Goal: Transaction & Acquisition: Purchase product/service

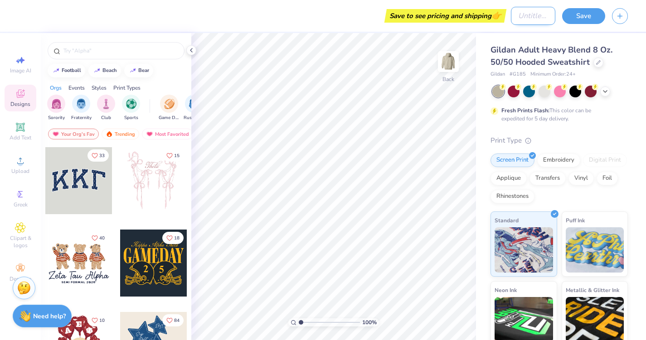
click at [511, 16] on input "Design Title" at bounding box center [533, 16] width 44 height 18
type input "R"
type input "ReegoHood FP"
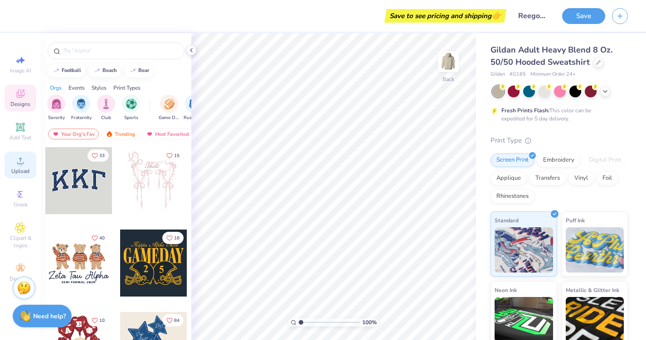
click at [22, 163] on circle at bounding box center [20, 163] width 5 height 5
click at [437, 65] on div at bounding box center [448, 62] width 42 height 42
click at [22, 159] on icon at bounding box center [20, 160] width 11 height 11
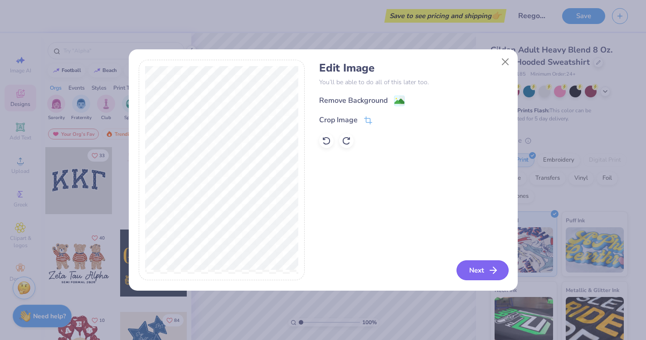
click at [477, 268] on button "Next" at bounding box center [483, 271] width 52 height 20
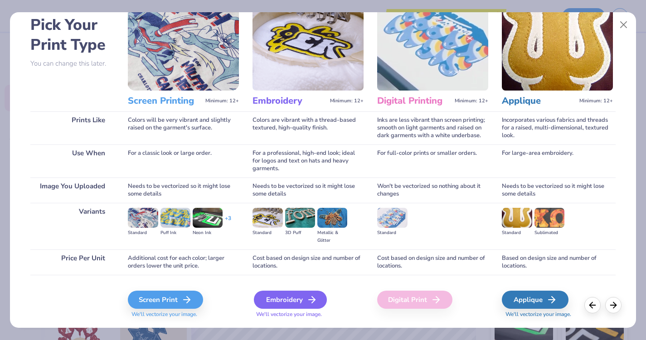
scroll to position [66, 0]
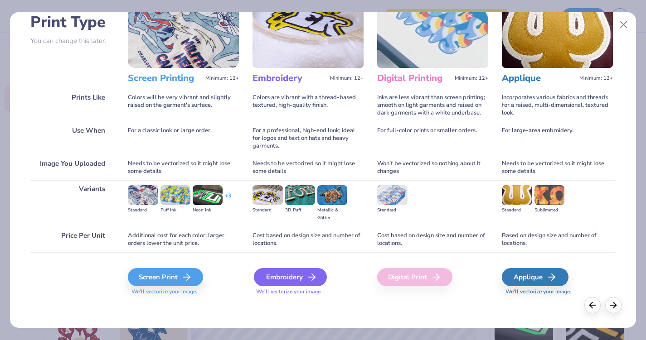
click at [285, 280] on div "Embroidery" at bounding box center [290, 277] width 73 height 18
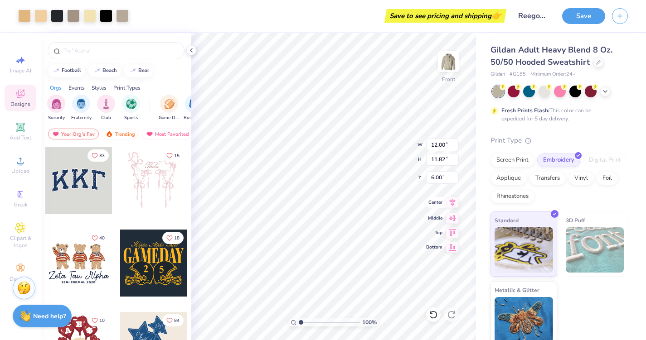
type input "6.00"
click at [441, 53] on img at bounding box center [448, 62] width 36 height 36
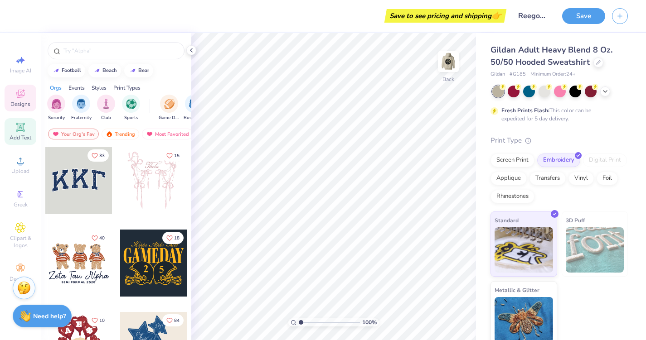
click at [20, 127] on icon at bounding box center [20, 127] width 7 height 7
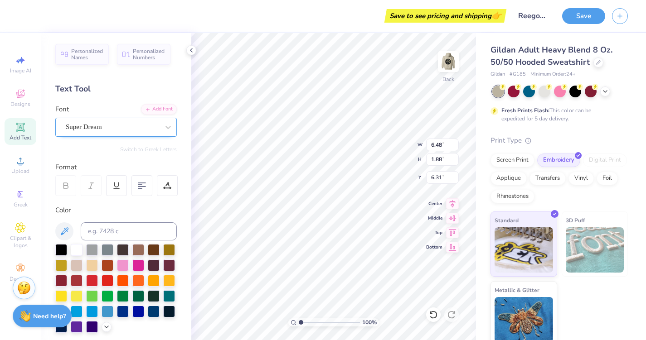
click at [126, 126] on div "Super Dream" at bounding box center [112, 127] width 95 height 14
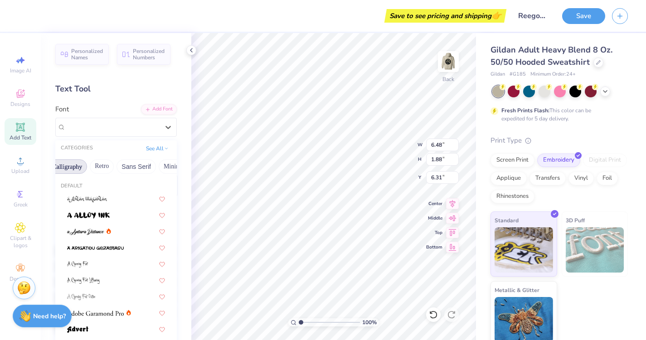
scroll to position [0, 0]
click at [68, 170] on button "Greek" at bounding box center [72, 167] width 23 height 15
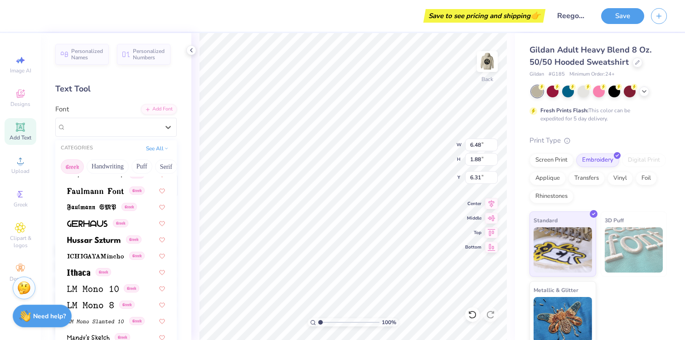
scroll to position [307, 0]
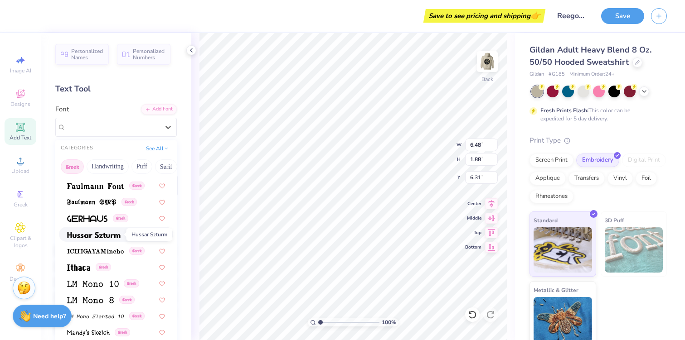
click at [99, 234] on img at bounding box center [93, 235] width 53 height 6
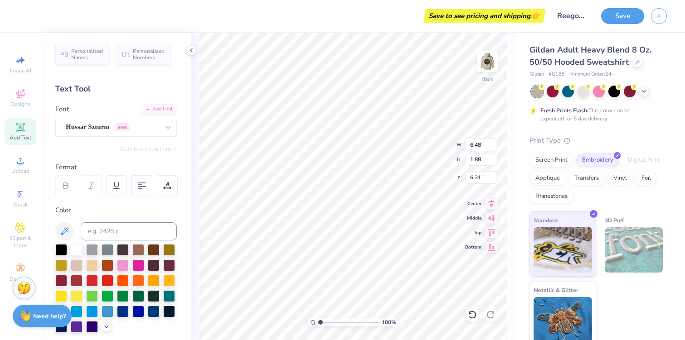
type input "6.98"
type input "2.43"
type input "6.04"
type textarea "T"
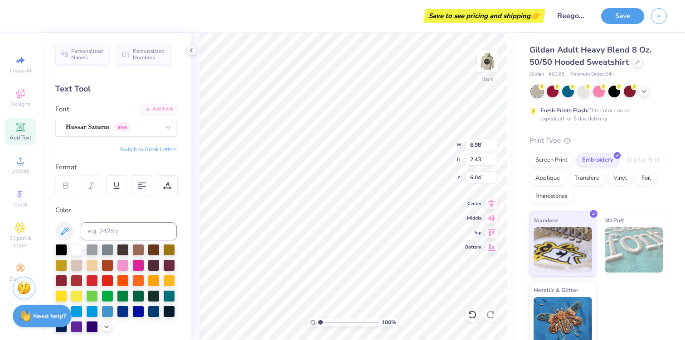
scroll to position [3, 0]
type textarea "Redeemed. Enlisted. Equipped. Go. Outreach"
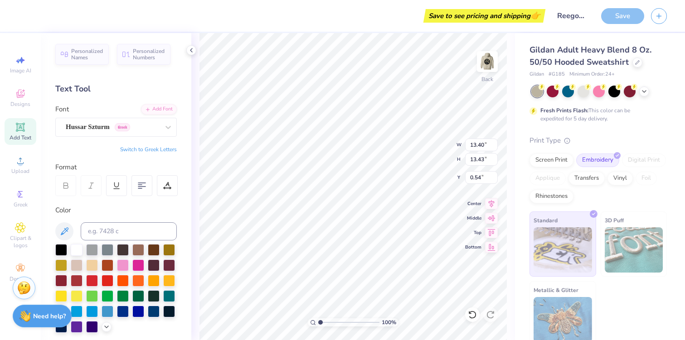
type textarea "Redeemed. Enlisted. Equipped. Go. Outreach."
type input "8.48"
type input "8.50"
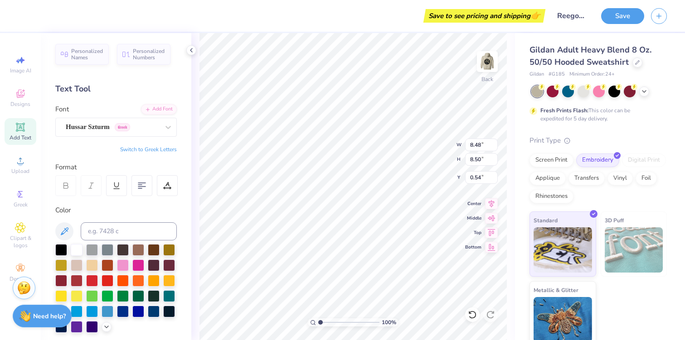
type input "3.00"
click at [165, 126] on icon at bounding box center [168, 127] width 9 height 9
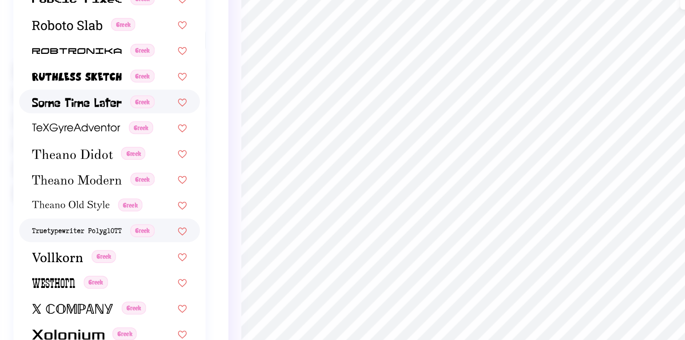
scroll to position [140, 0]
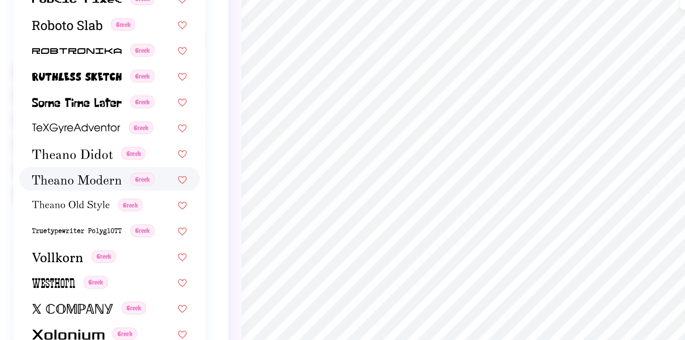
click at [105, 185] on div "Greek" at bounding box center [116, 179] width 114 height 15
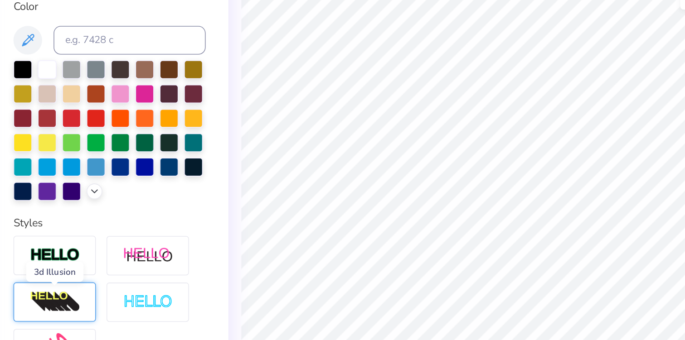
click at [87, 257] on img at bounding box center [82, 257] width 32 height 15
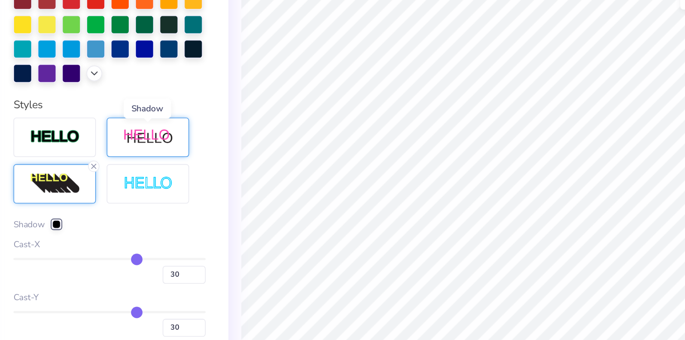
scroll to position [214, 0]
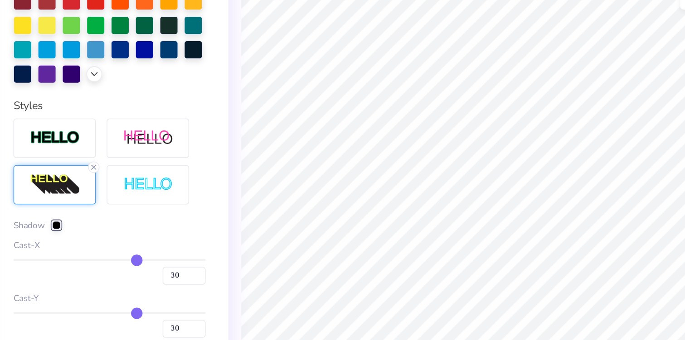
type input "29"
type input "28"
type input "27"
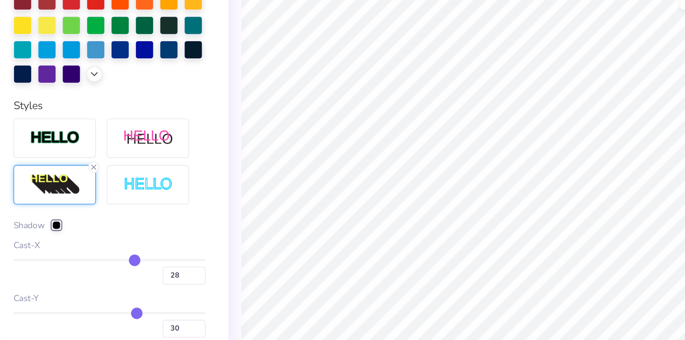
type input "27"
type input "25"
type input "23"
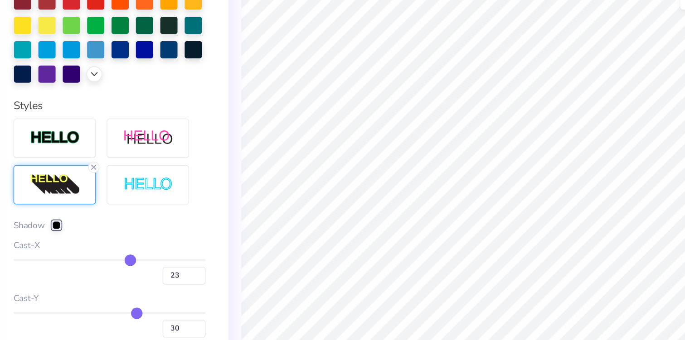
type input "21"
type input "20"
type input "18"
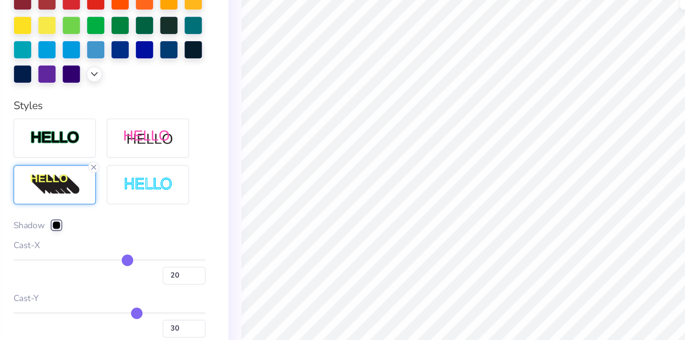
type input "18"
type input "17"
type input "16"
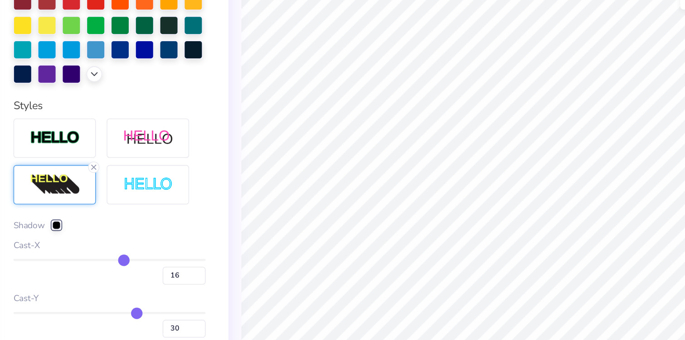
type input "14"
type input "13"
type input "12"
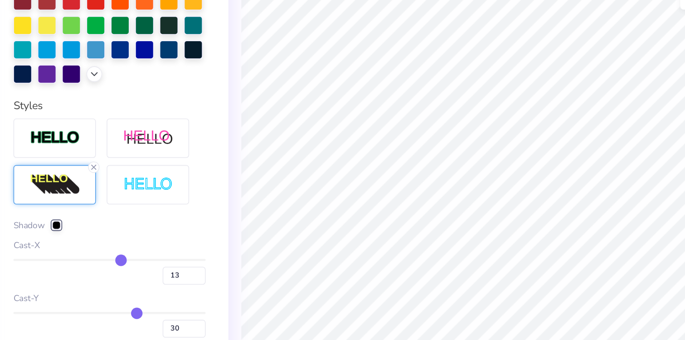
type input "12"
type input "11"
type input "10"
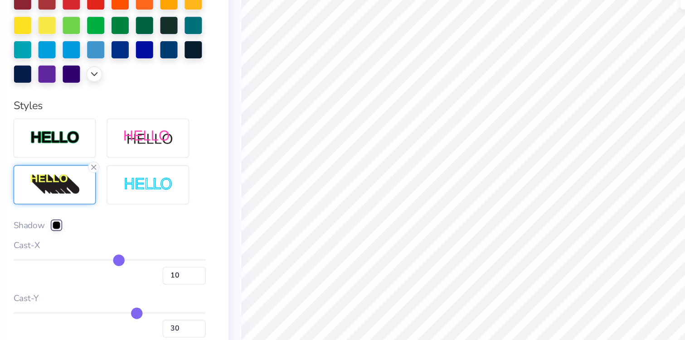
type input "8"
type input "7"
type input "5"
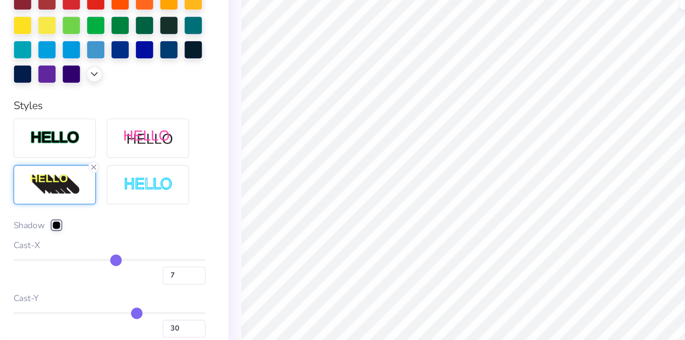
type input "5"
type input "4"
type input "3"
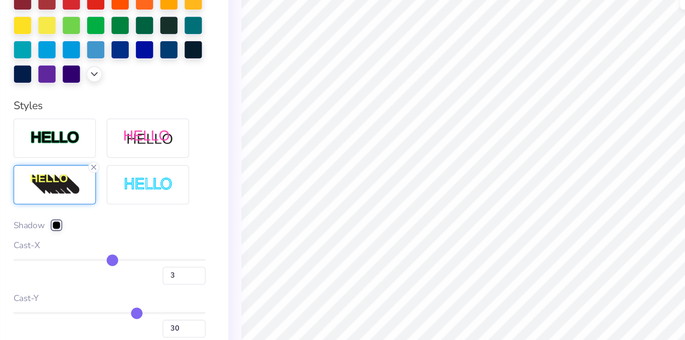
type input "2"
type input "1"
type input "-1"
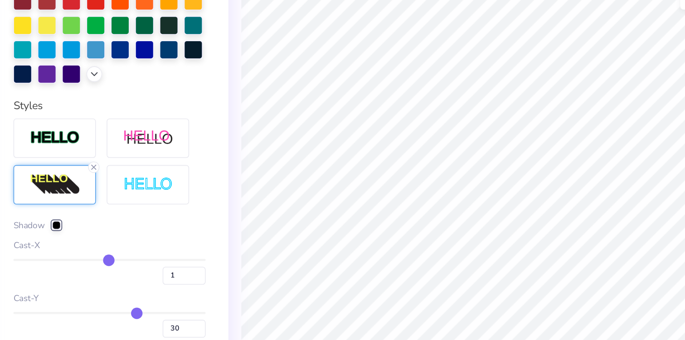
type input "-1"
type input "-2"
type input "-4"
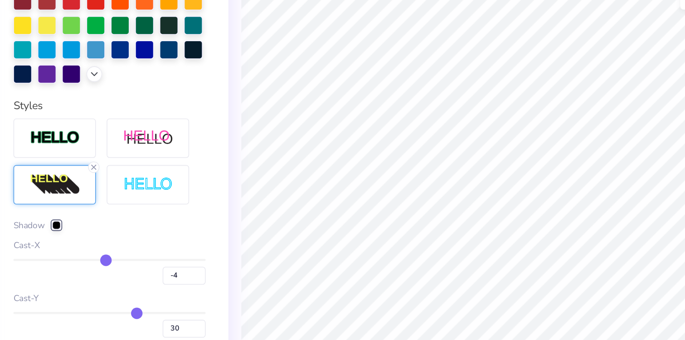
type input "-5"
type input "-6"
type input "-7"
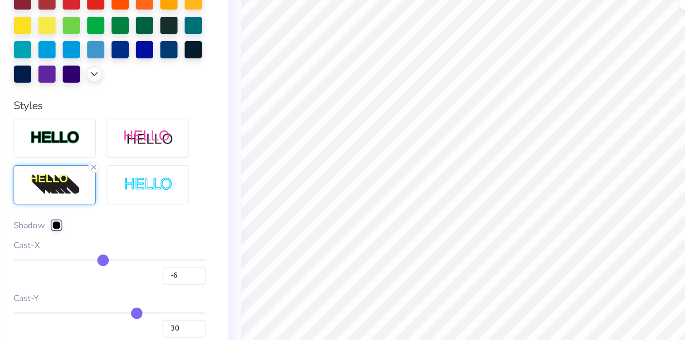
type input "-7"
type input "-8"
type input "-9"
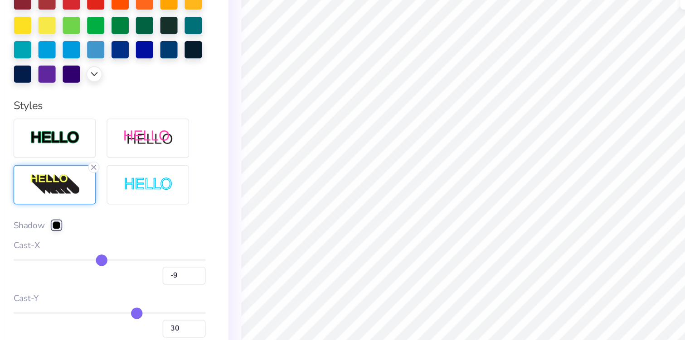
type input "-10"
type input "-11"
type input "-12"
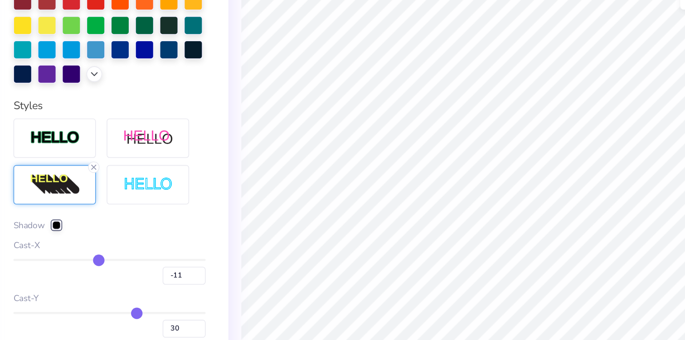
type input "-12"
type input "-13"
type input "-14"
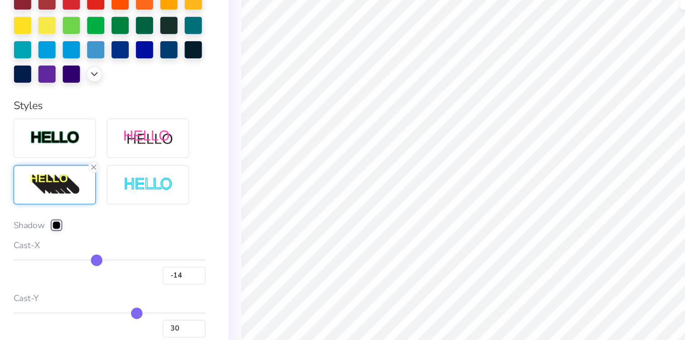
type input "-15"
type input "-16"
type input "-17"
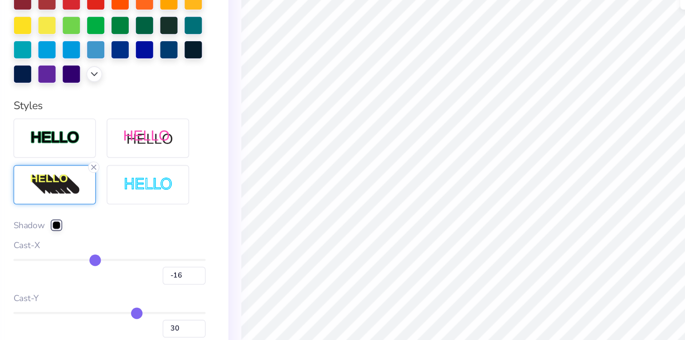
type input "-17"
type input "-18"
type input "-19"
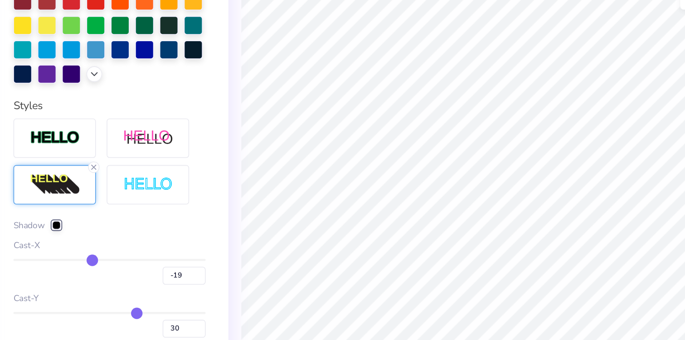
type input "-18"
type input "-17"
type input "-16"
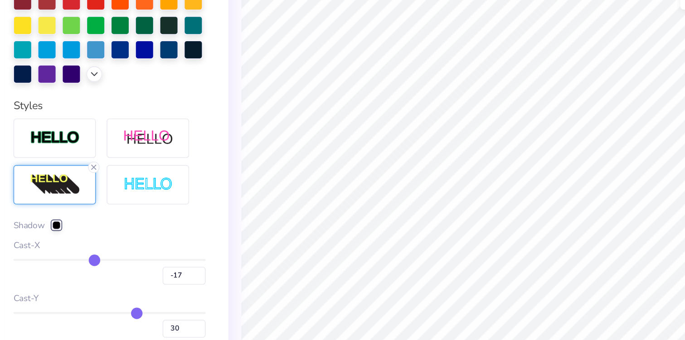
type input "-16"
type input "-15"
type input "-14"
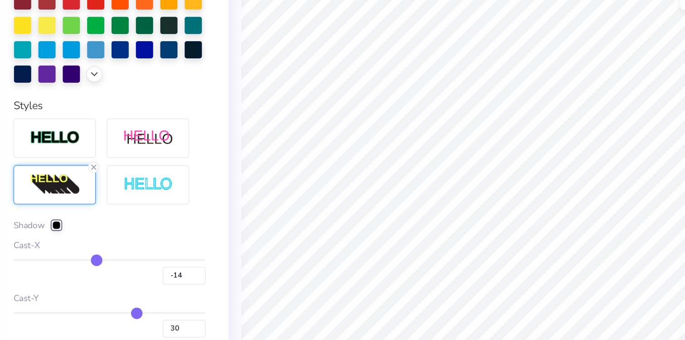
type input "-13"
type input "-12"
type input "-11"
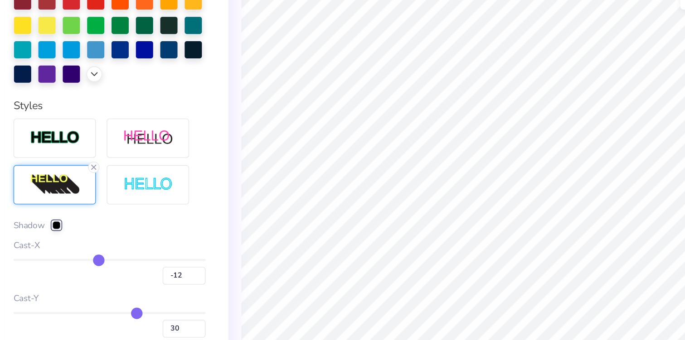
type input "-11"
type input "-10"
type input "-9"
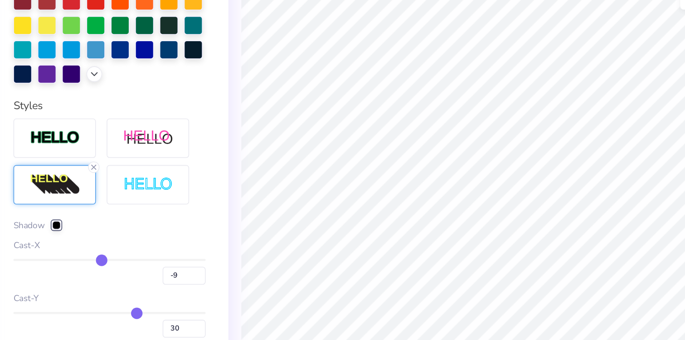
type input "-8"
type input "-7"
type input "-6"
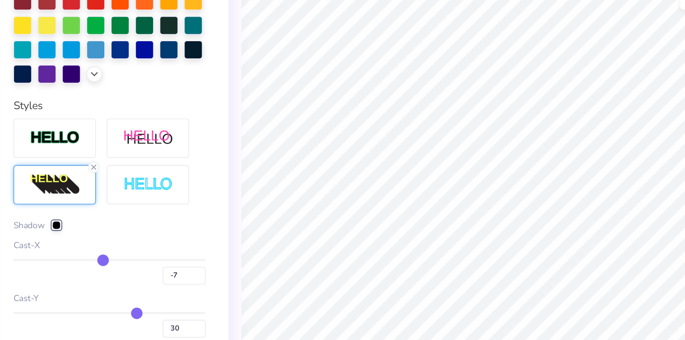
type input "-6"
type input "-5"
type input "-4"
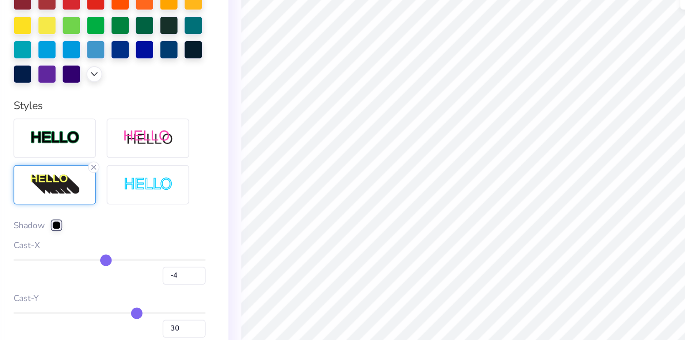
type input "-3"
type input "-2"
type input "-1"
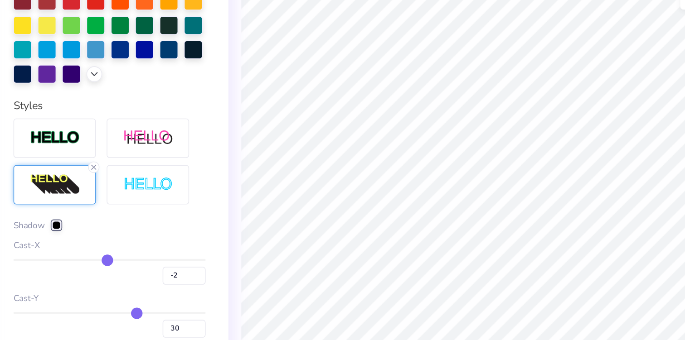
type input "-1"
type input "0"
type input "1"
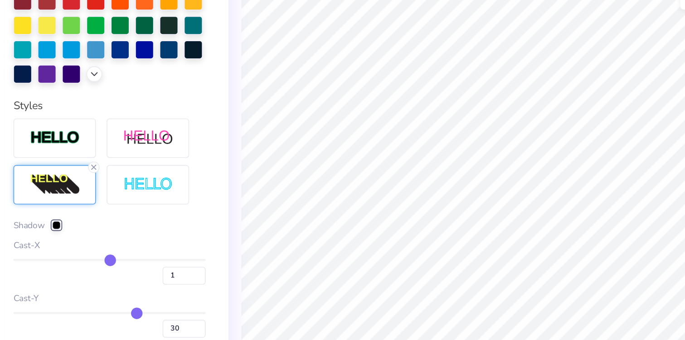
type input "2"
type input "3"
type input "4"
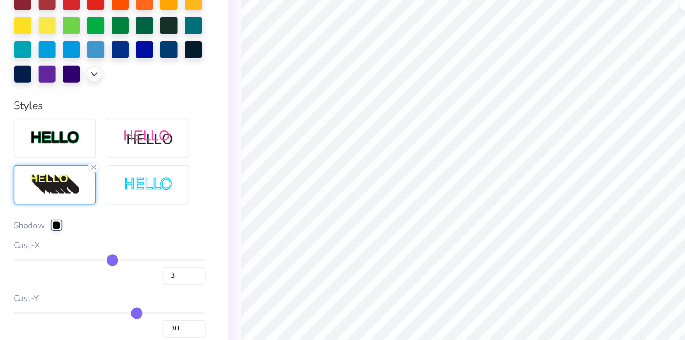
type input "4"
type input "5"
type input "6"
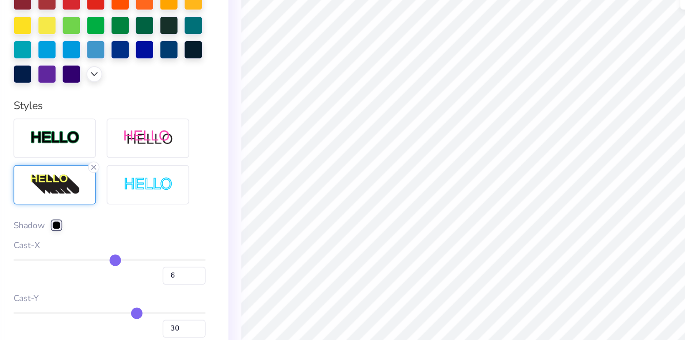
type input "7"
type input "8"
type input "9"
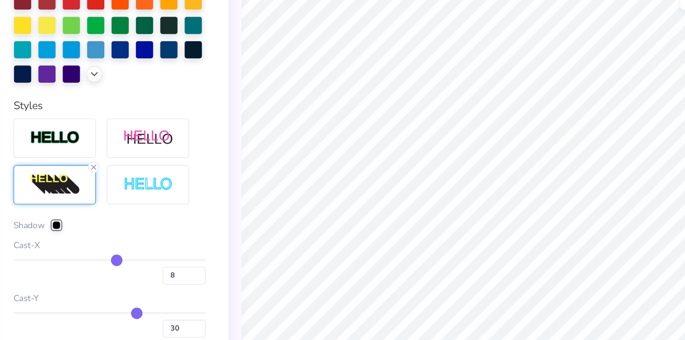
type input "9"
drag, startPoint x: 132, startPoint y: 233, endPoint x: 133, endPoint y: 252, distance: 18.6
type input "9"
click at [121, 231] on input "range" at bounding box center [115, 230] width 121 height 1
type input "33"
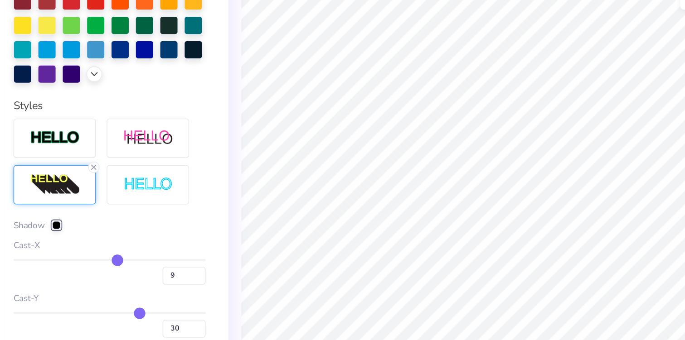
type input "33"
type input "32"
type input "31"
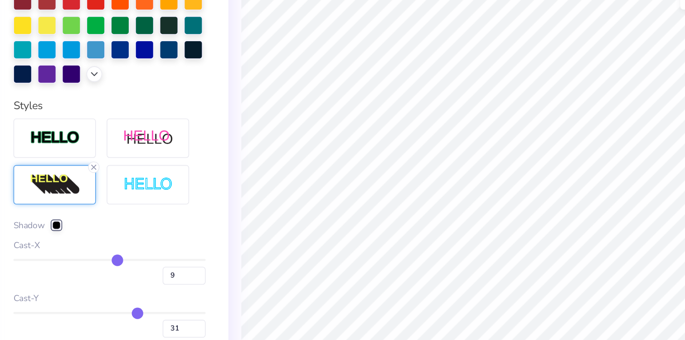
type input "30"
type input "29"
type input "27"
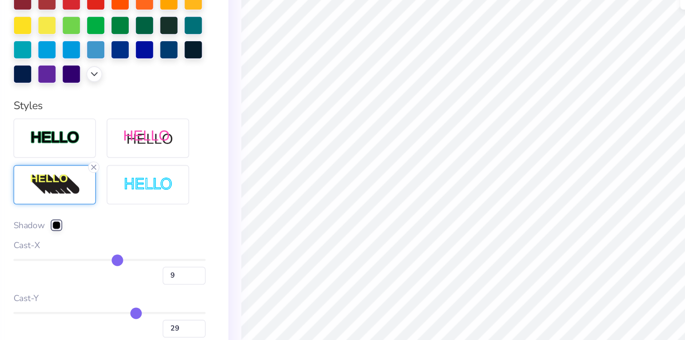
type input "27"
type input "24"
type input "20"
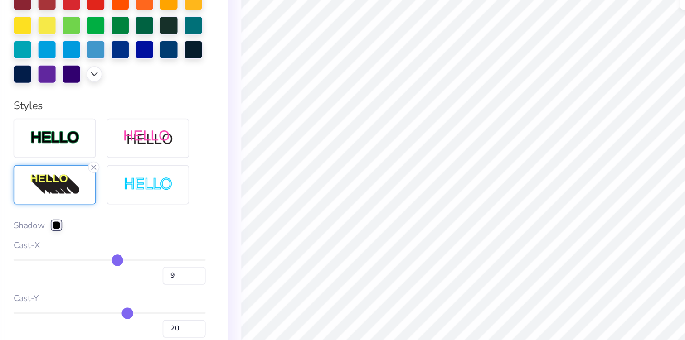
type input "16"
type input "12"
type input "9"
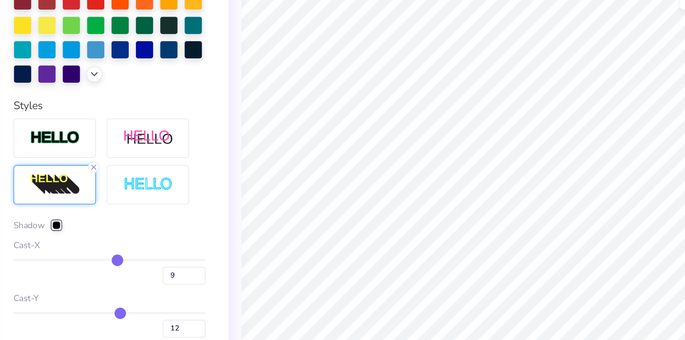
type input "9"
type input "4"
type input "0"
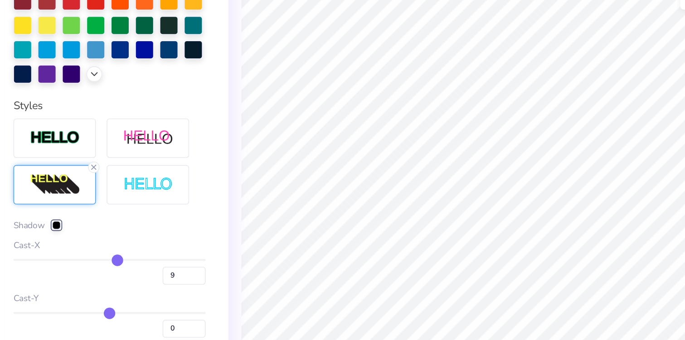
type input "-4"
type input "-8"
type input "-12"
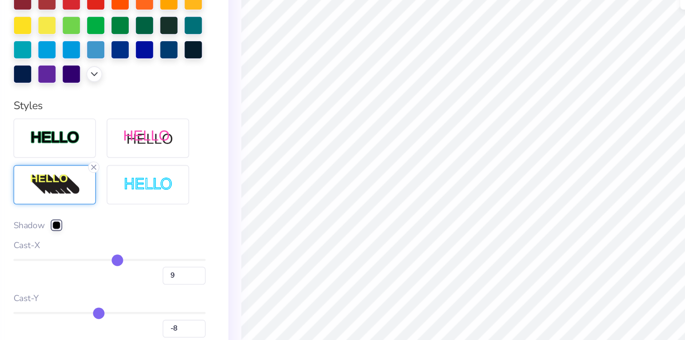
type input "-12"
type input "-16"
type input "-20"
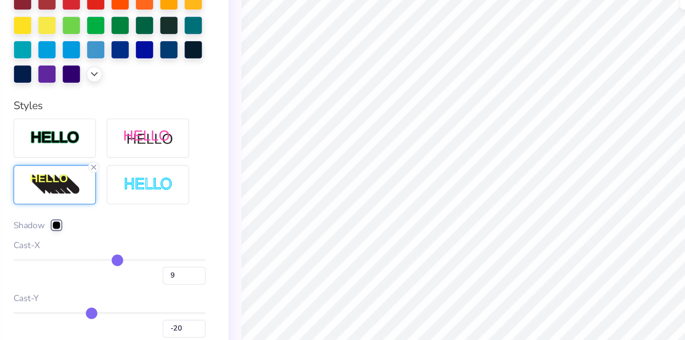
type input "-24"
type input "-27"
type input "-31"
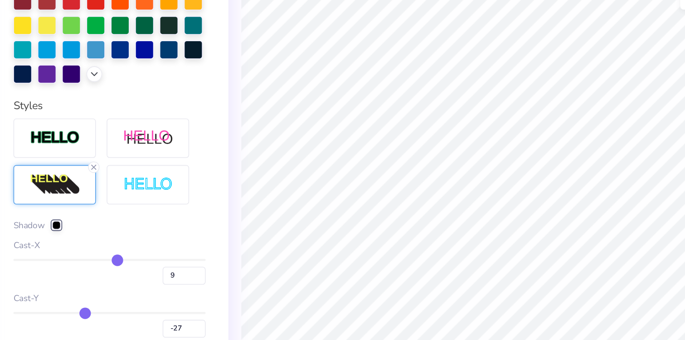
type input "-31"
type input "-34"
type input "-36"
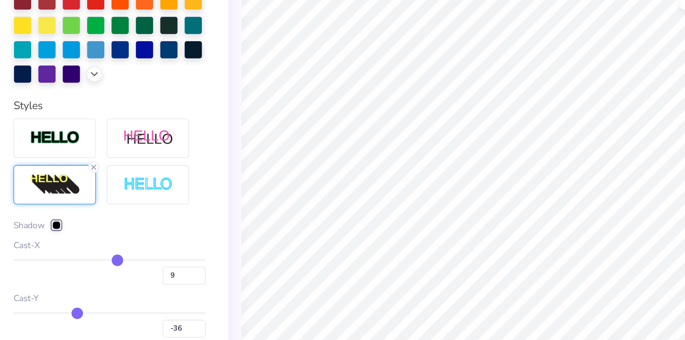
type input "-39"
type input "-40"
type input "-42"
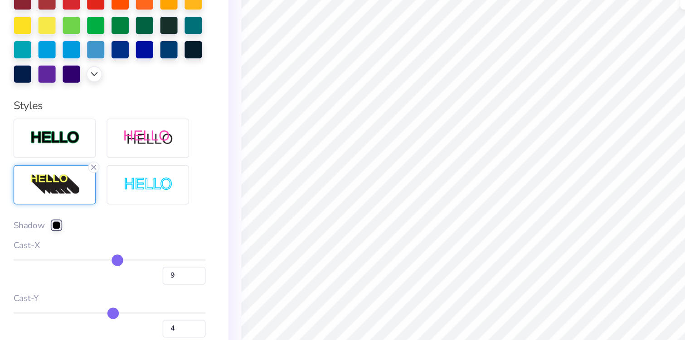
drag, startPoint x: 135, startPoint y: 264, endPoint x: 118, endPoint y: 262, distance: 16.8
click at [118, 263] on input "range" at bounding box center [115, 263] width 121 height 1
click at [133, 185] on img at bounding box center [141, 183] width 32 height 10
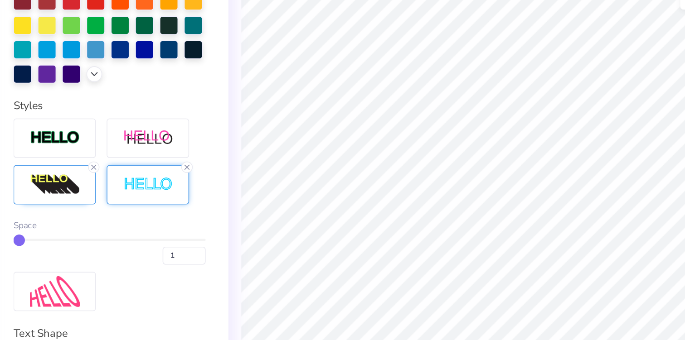
click at [130, 180] on img at bounding box center [141, 183] width 32 height 10
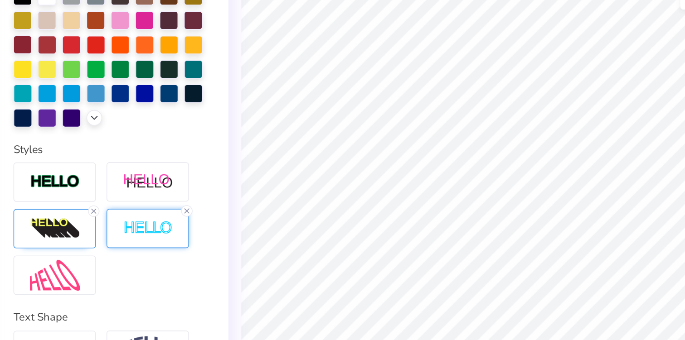
scroll to position [186, 0]
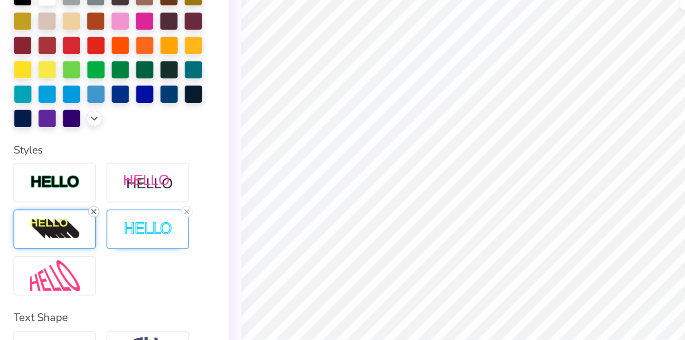
click at [106, 199] on line at bounding box center [106, 200] width 3 height 3
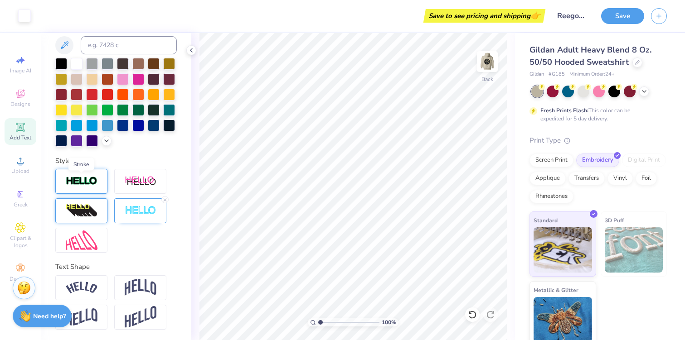
click at [77, 177] on img at bounding box center [82, 181] width 32 height 10
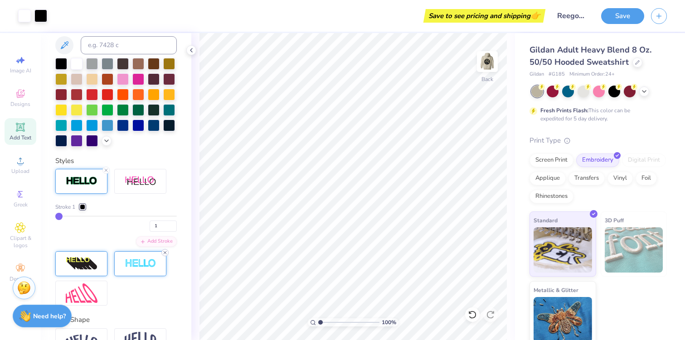
click at [165, 253] on line at bounding box center [165, 253] width 3 height 3
click at [153, 290] on div "Stroke 1 1 Add Stroke" at bounding box center [115, 237] width 121 height 137
drag, startPoint x: 62, startPoint y: 216, endPoint x: 0, endPoint y: 201, distance: 63.9
drag, startPoint x: 105, startPoint y: 213, endPoint x: 47, endPoint y: 213, distance: 57.6
click at [55, 216] on input "range" at bounding box center [115, 216] width 121 height 1
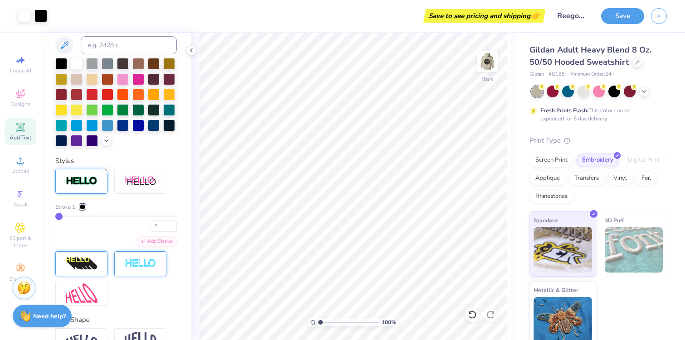
scroll to position [0, 0]
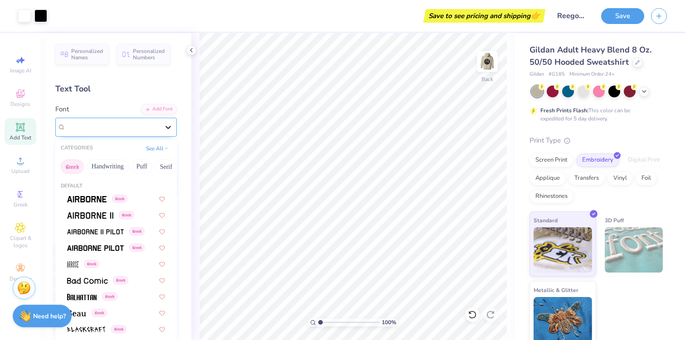
click at [161, 123] on div at bounding box center [168, 127] width 16 height 16
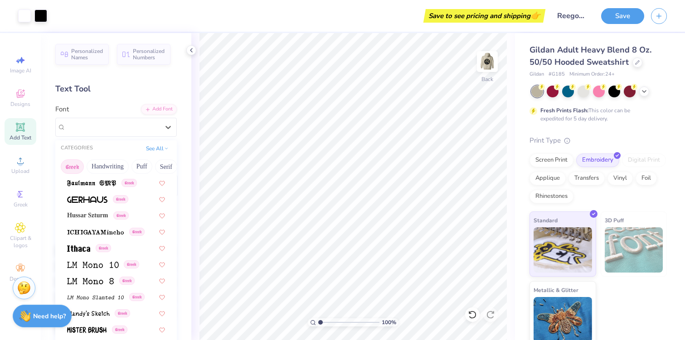
scroll to position [326, 0]
click at [100, 215] on span "Hussar Szturm" at bounding box center [87, 215] width 41 height 10
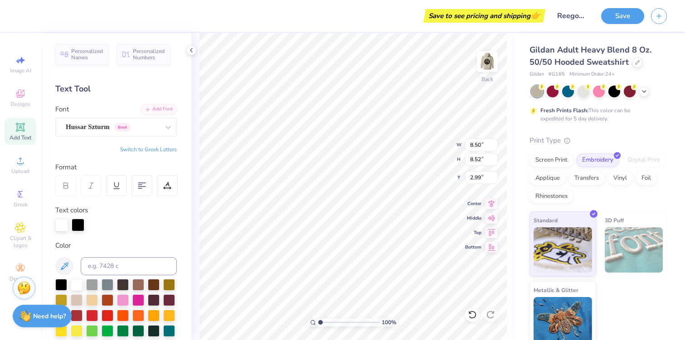
click at [151, 221] on div at bounding box center [115, 225] width 121 height 13
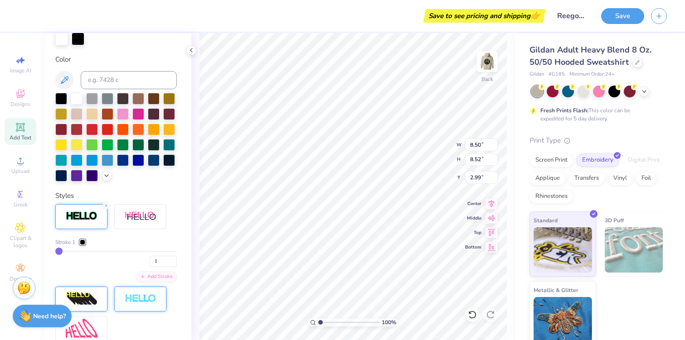
scroll to position [187, 0]
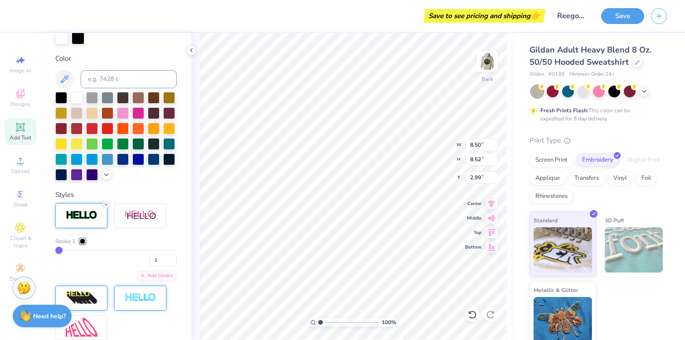
click at [107, 204] on icon at bounding box center [105, 204] width 5 height 5
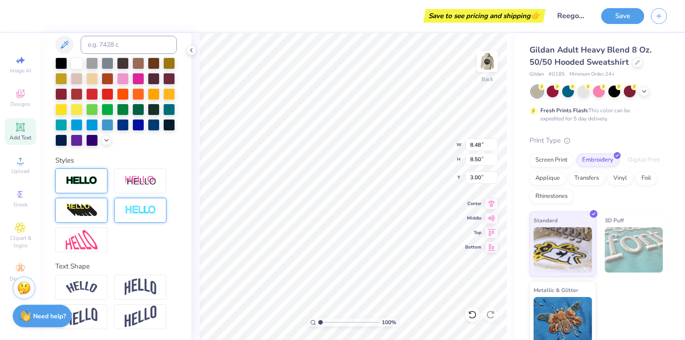
scroll to position [152, 0]
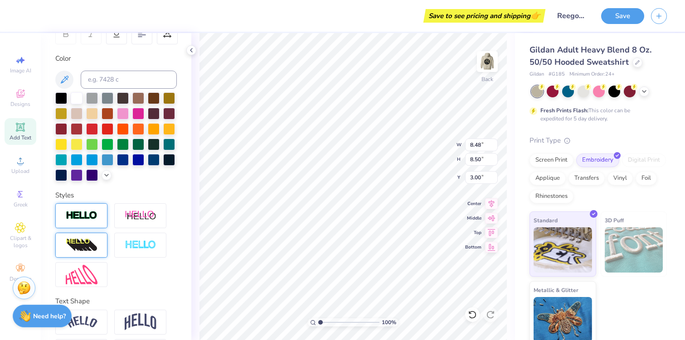
click at [90, 211] on img at bounding box center [82, 216] width 32 height 10
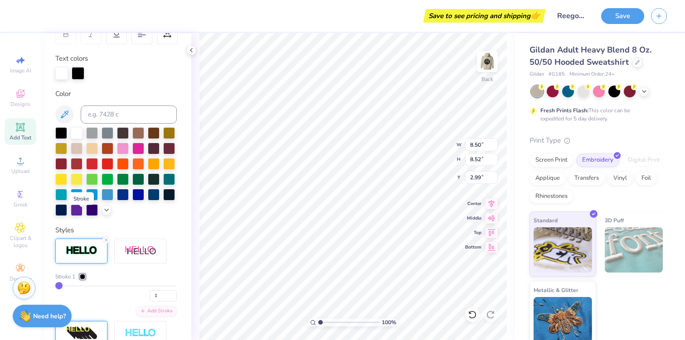
scroll to position [187, 0]
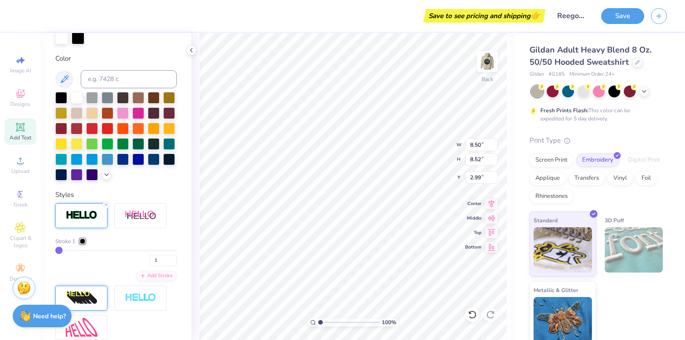
click at [83, 239] on div at bounding box center [82, 241] width 5 height 5
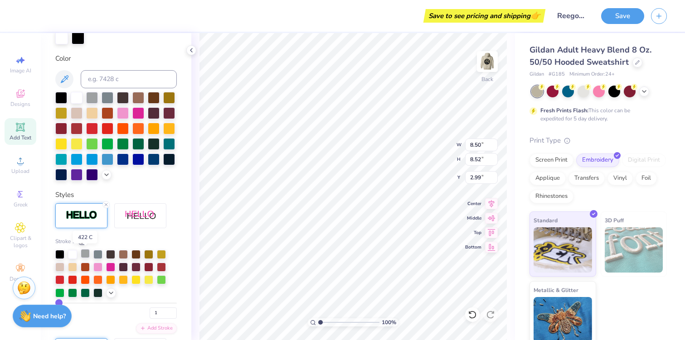
click at [87, 253] on div at bounding box center [85, 253] width 9 height 9
click at [152, 187] on div "Personalized Names Personalized Numbers Text Tool Add Font Font Hussar Szturm G…" at bounding box center [116, 186] width 151 height 307
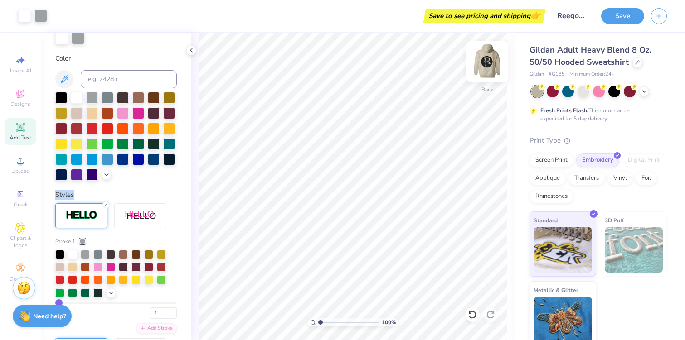
click at [489, 65] on img at bounding box center [487, 62] width 36 height 36
click at [485, 52] on img at bounding box center [487, 62] width 36 height 36
click at [73, 256] on div at bounding box center [72, 253] width 9 height 9
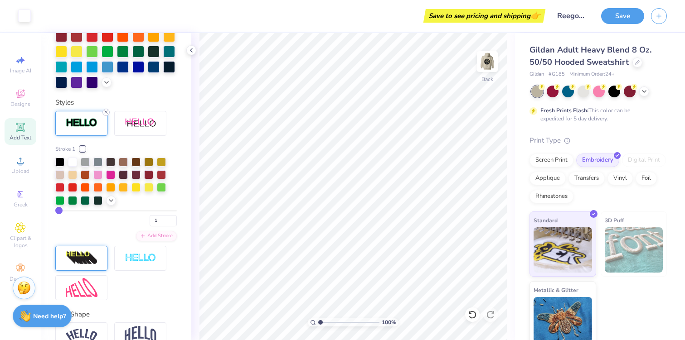
click at [107, 111] on line at bounding box center [106, 112] width 3 height 3
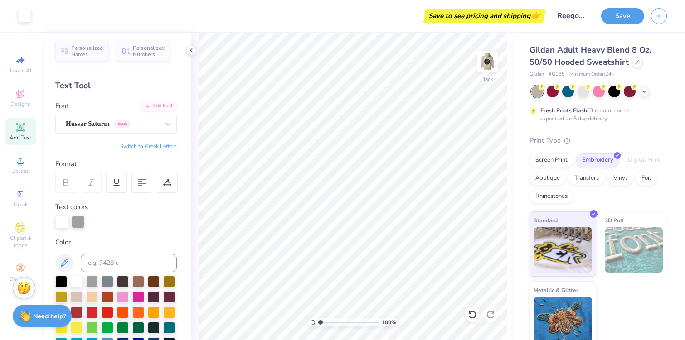
scroll to position [0, 0]
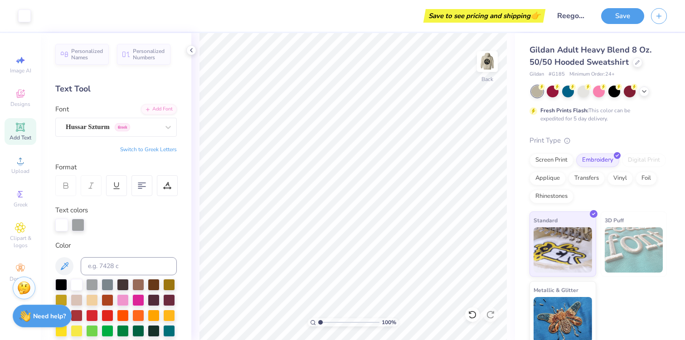
click at [157, 231] on div at bounding box center [115, 225] width 121 height 13
click at [167, 126] on icon at bounding box center [168, 127] width 9 height 9
click at [96, 156] on div "Personalized Names Personalized Numbers Text Tool Add Font Font Select is focus…" at bounding box center [116, 186] width 151 height 307
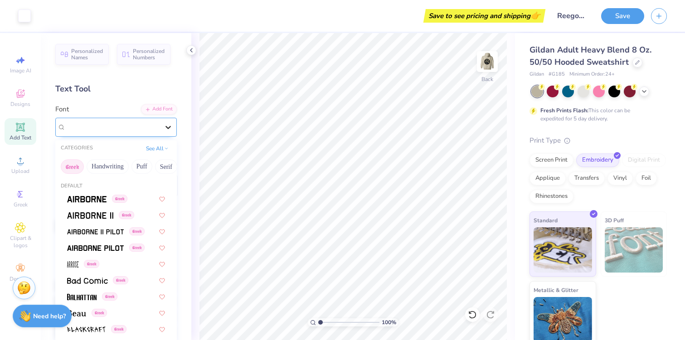
click at [167, 130] on body "Art colors Save to see pricing and shipping 👉 Design Title ReegoHood FP Save Im…" at bounding box center [342, 170] width 685 height 340
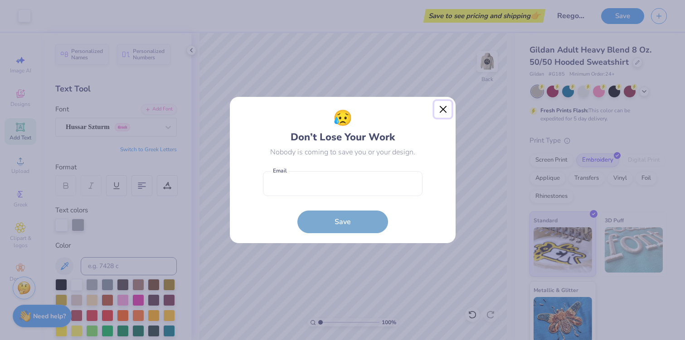
click at [440, 109] on button "Close" at bounding box center [442, 109] width 17 height 17
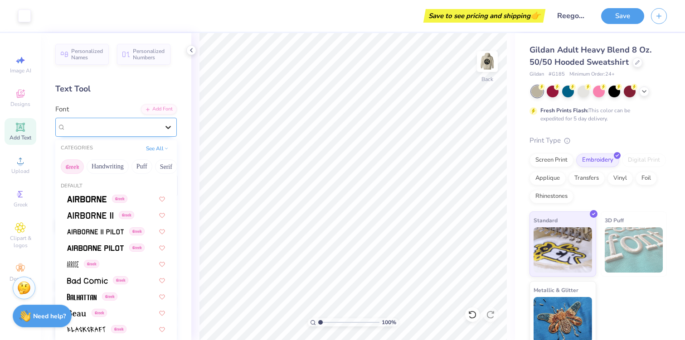
click at [165, 129] on icon at bounding box center [168, 127] width 9 height 9
click at [132, 167] on button "Minimal" at bounding box center [137, 167] width 32 height 15
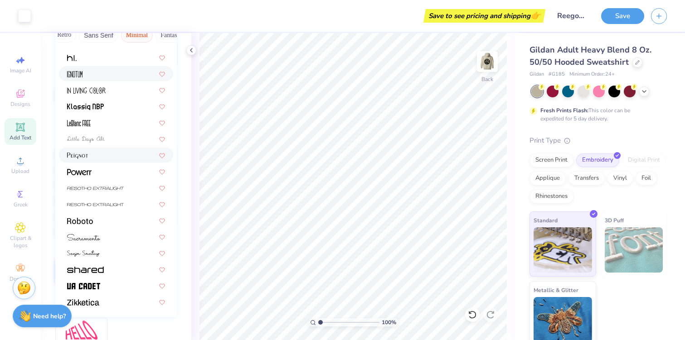
scroll to position [132, 0]
click at [104, 172] on div at bounding box center [116, 171] width 98 height 10
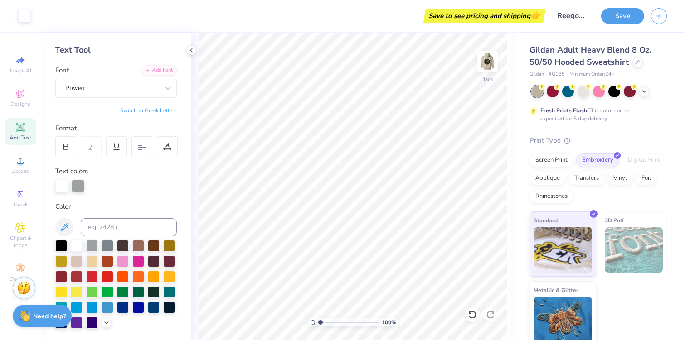
scroll to position [0, 0]
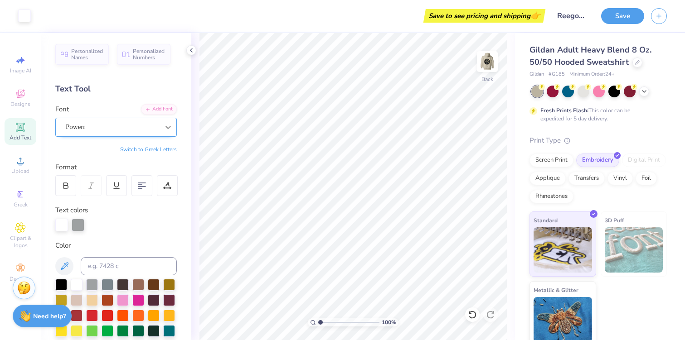
click at [161, 126] on div at bounding box center [168, 127] width 16 height 16
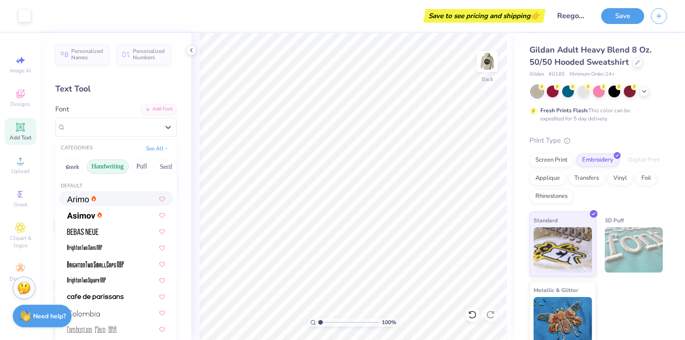
click at [101, 166] on button "Handwriting" at bounding box center [108, 167] width 42 height 15
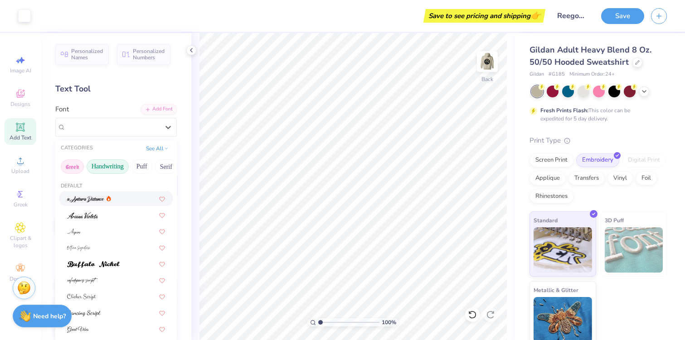
click at [72, 167] on button "Greek" at bounding box center [72, 167] width 23 height 15
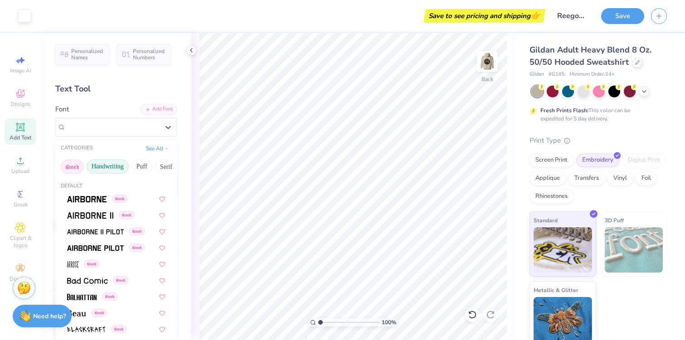
click at [107, 168] on button "Handwriting" at bounding box center [108, 167] width 42 height 15
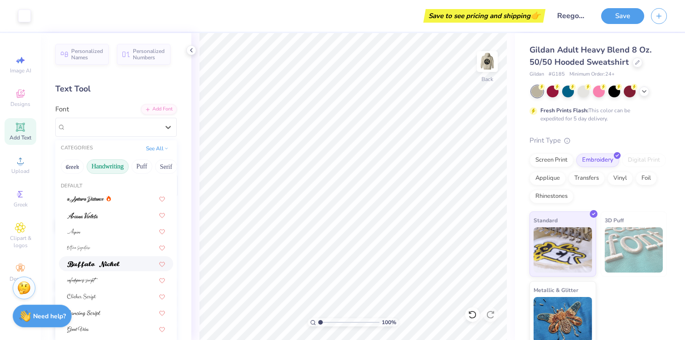
click at [116, 261] on span at bounding box center [93, 264] width 53 height 10
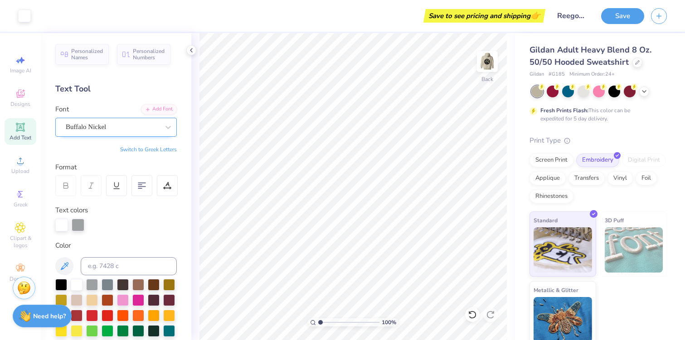
click at [81, 125] on div "Buffalo Nickel" at bounding box center [112, 127] width 95 height 14
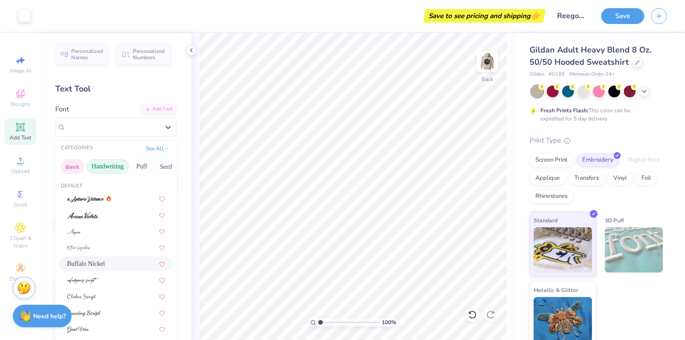
click at [70, 164] on button "Greek" at bounding box center [72, 167] width 23 height 15
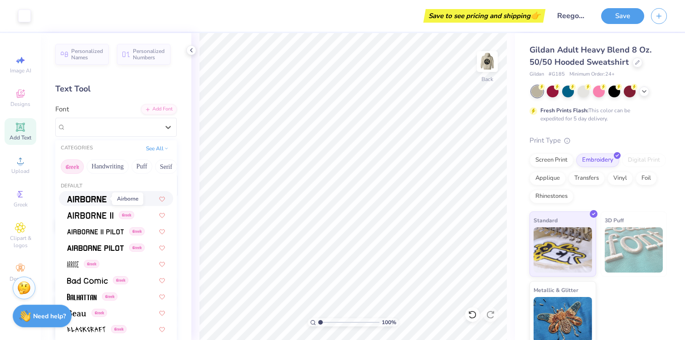
click at [93, 198] on img at bounding box center [86, 199] width 39 height 6
click at [83, 129] on div "Airborne Greek" at bounding box center [112, 127] width 95 height 14
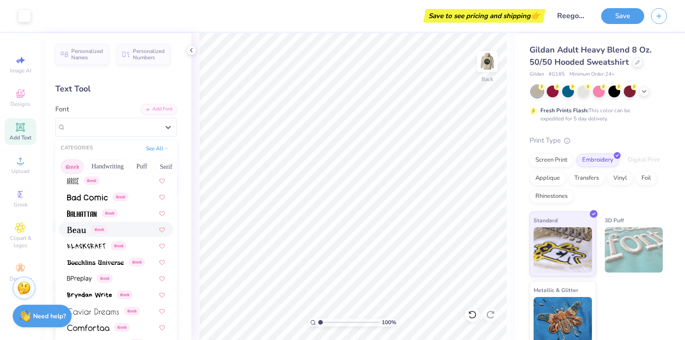
scroll to position [84, 0]
click at [87, 228] on div "Greek" at bounding box center [87, 229] width 40 height 10
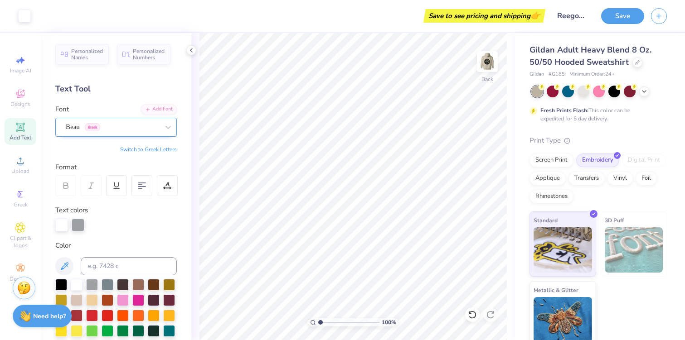
click at [159, 125] on div "Beau Greek" at bounding box center [112, 127] width 95 height 14
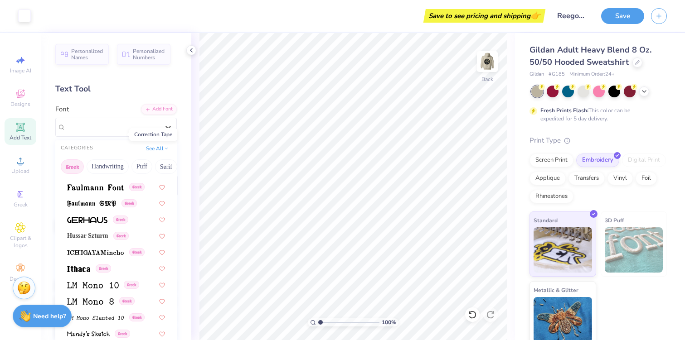
scroll to position [316, 0]
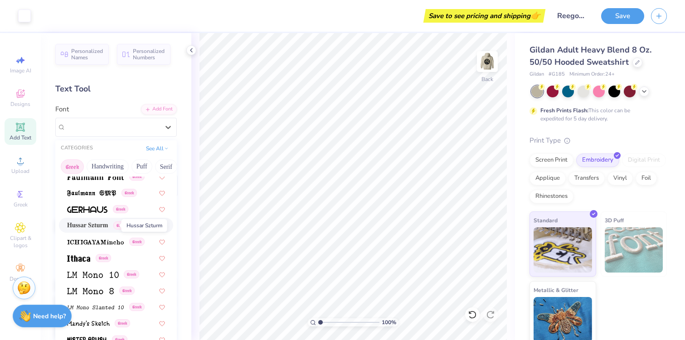
click at [100, 228] on span "Hussar Szturm" at bounding box center [87, 226] width 41 height 10
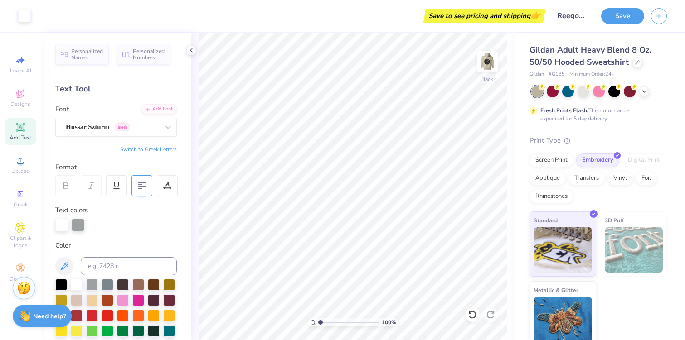
click at [141, 187] on icon at bounding box center [142, 186] width 8 height 8
click at [141, 181] on div at bounding box center [141, 185] width 21 height 21
click at [145, 186] on icon at bounding box center [142, 186] width 8 height 8
click at [148, 215] on div "Text colors" at bounding box center [115, 218] width 121 height 26
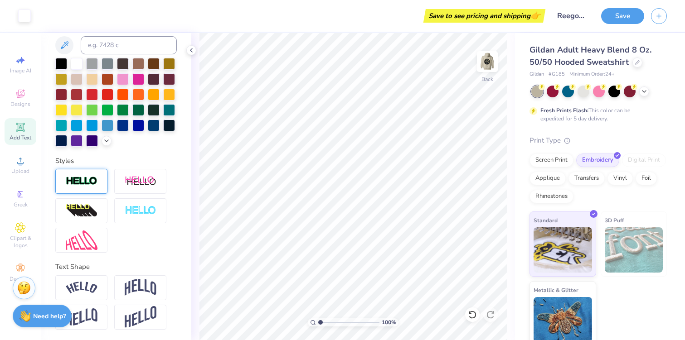
scroll to position [186, 0]
click at [125, 314] on img at bounding box center [141, 317] width 32 height 22
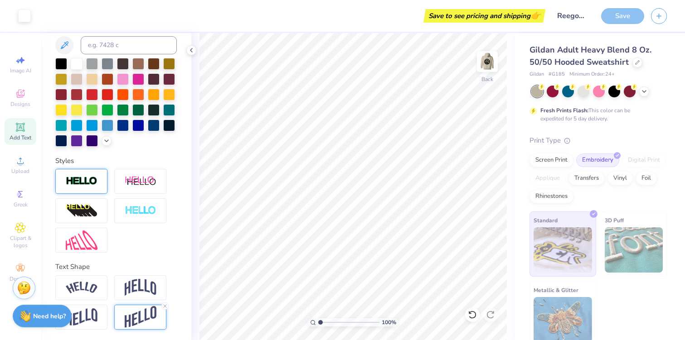
scroll to position [239, 0]
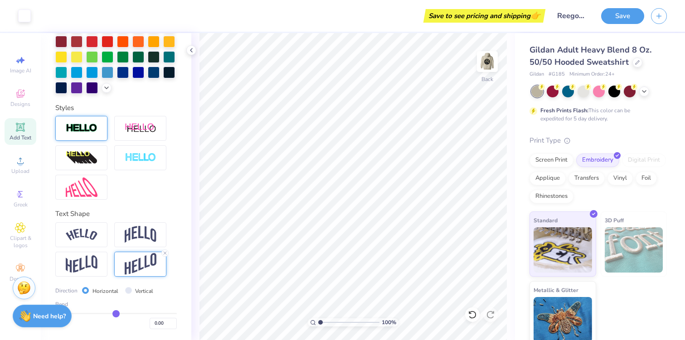
drag, startPoint x: 144, startPoint y: 313, endPoint x: 116, endPoint y: 311, distance: 27.7
click at [116, 313] on input "range" at bounding box center [115, 313] width 121 height 1
click at [117, 313] on input "range" at bounding box center [115, 313] width 121 height 1
click at [152, 209] on div "Text Shape" at bounding box center [115, 214] width 121 height 10
click at [173, 323] on input "0.02" at bounding box center [163, 323] width 27 height 11
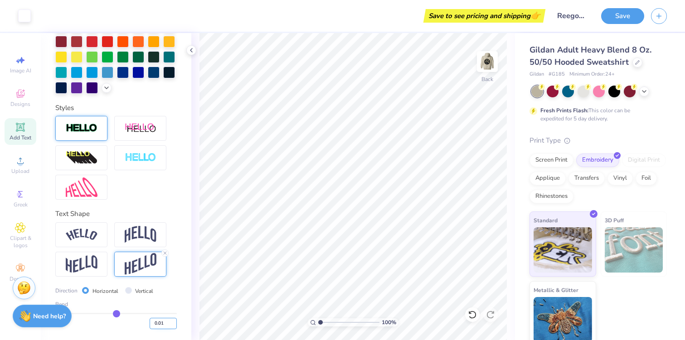
click at [174, 325] on input "0.01" at bounding box center [163, 323] width 27 height 11
click at [174, 325] on input "0" at bounding box center [163, 323] width 27 height 11
click at [130, 325] on div "0.00" at bounding box center [115, 321] width 121 height 16
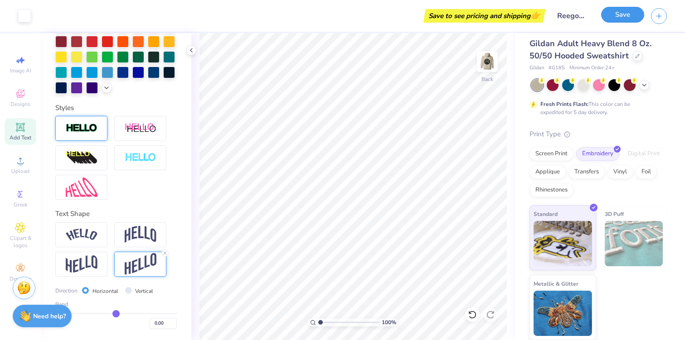
click at [620, 19] on button "Save" at bounding box center [622, 15] width 43 height 16
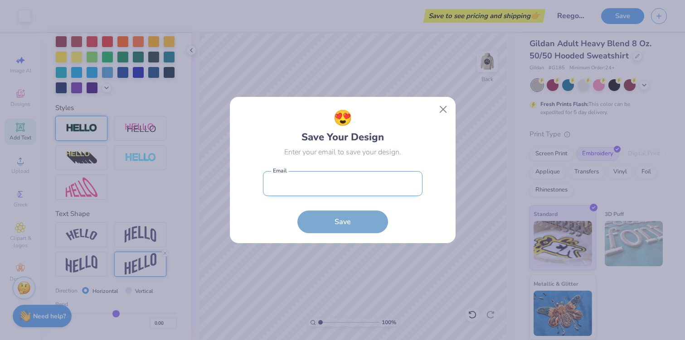
click at [318, 187] on input "email" at bounding box center [343, 183] width 160 height 25
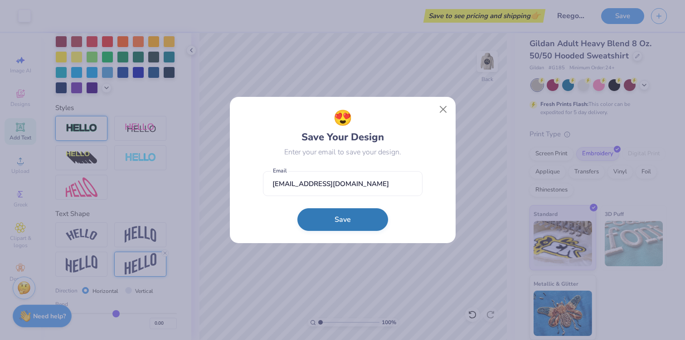
click at [343, 217] on button "Save" at bounding box center [342, 220] width 91 height 23
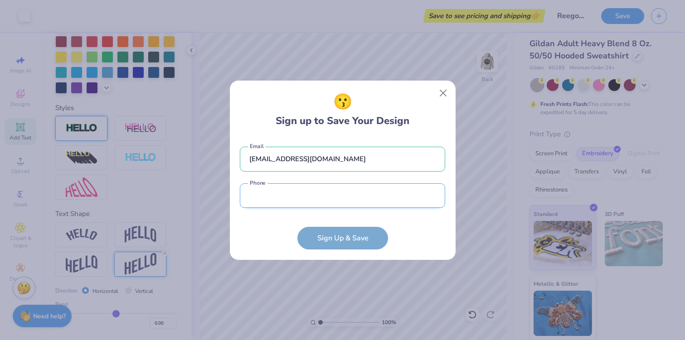
click at [350, 204] on input "tel" at bounding box center [342, 196] width 205 height 25
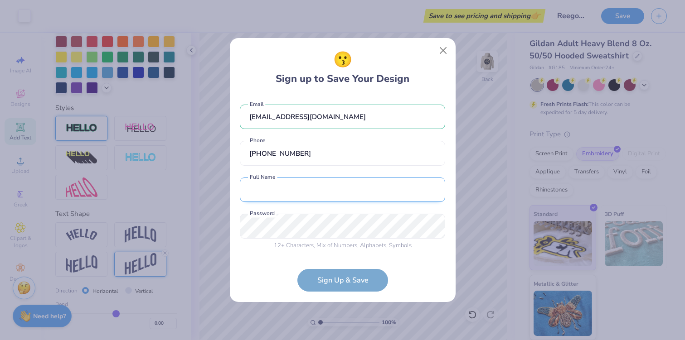
click at [369, 194] on input "text" at bounding box center [342, 190] width 205 height 25
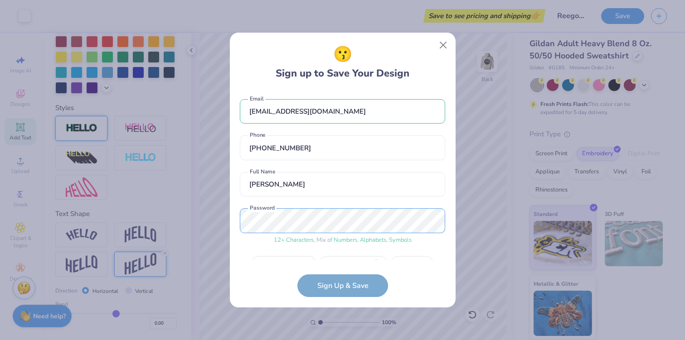
scroll to position [24, 0]
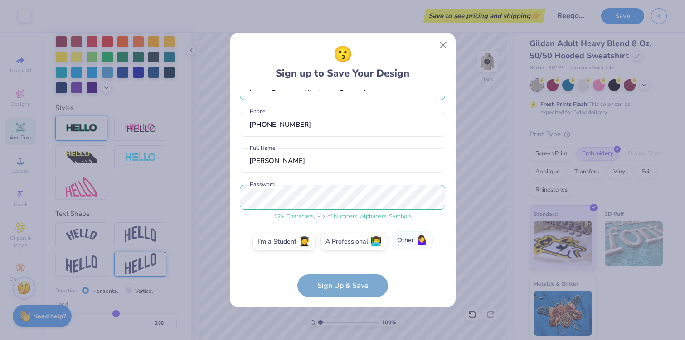
click at [402, 245] on label "Other 🤷‍♀️" at bounding box center [412, 241] width 41 height 18
click at [345, 265] on input "Other 🤷‍♀️" at bounding box center [343, 268] width 6 height 6
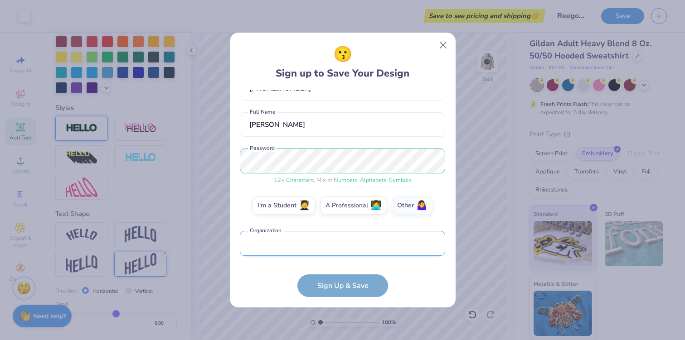
click at [337, 245] on input "text" at bounding box center [342, 243] width 205 height 25
click at [256, 287] on form "[EMAIL_ADDRESS][DOMAIN_NAME] Email [PHONE_NUMBER] Phone [PERSON_NAME] Full Name…" at bounding box center [342, 194] width 205 height 208
click at [316, 286] on form "[EMAIL_ADDRESS][DOMAIN_NAME] Email [PHONE_NUMBER] Phone [PERSON_NAME] Full Name…" at bounding box center [342, 194] width 205 height 208
click at [288, 209] on label "I'm a Student 🧑‍🎓" at bounding box center [283, 204] width 63 height 18
click at [340, 265] on input "I'm a Student 🧑‍🎓" at bounding box center [343, 268] width 6 height 6
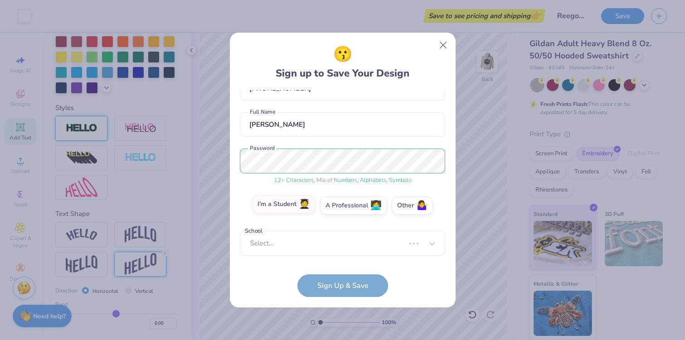
scroll to position [55, 0]
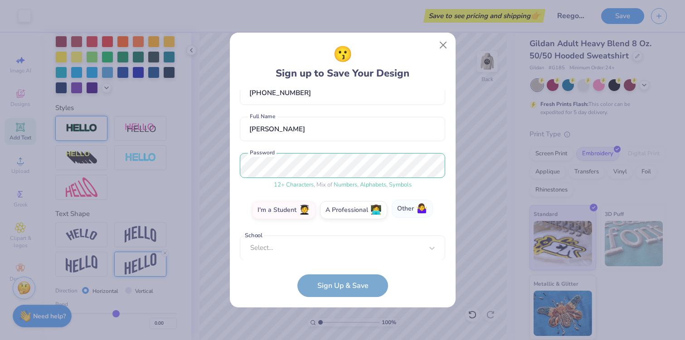
click at [402, 206] on label "Other 🤷‍♀️" at bounding box center [412, 209] width 41 height 18
click at [345, 265] on input "Other 🤷‍♀️" at bounding box center [343, 268] width 6 height 6
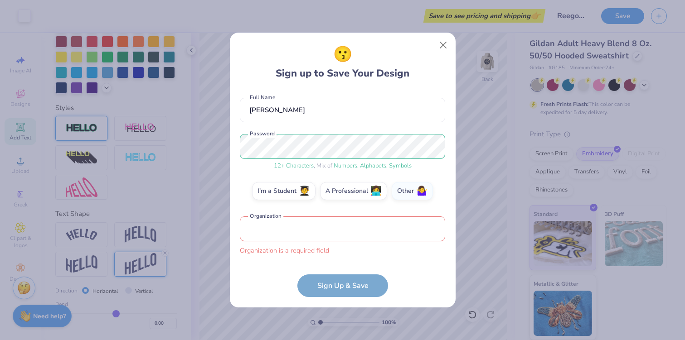
click at [292, 227] on input "text" at bounding box center [342, 229] width 205 height 25
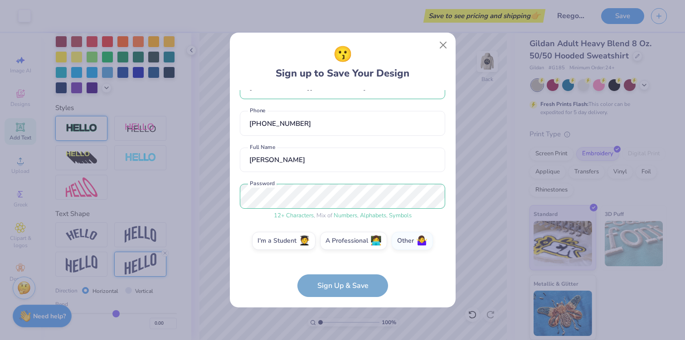
scroll to position [114, 0]
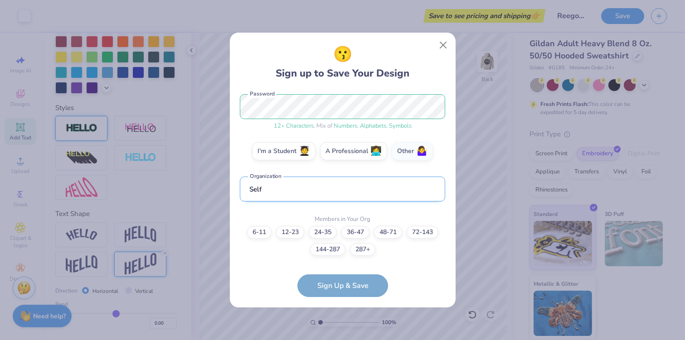
click at [287, 194] on input "Self" at bounding box center [342, 189] width 205 height 25
click at [254, 232] on label "6-11" at bounding box center [259, 232] width 24 height 13
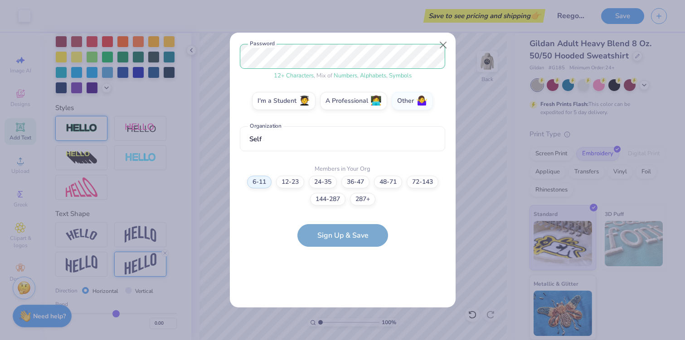
scroll to position [0, 0]
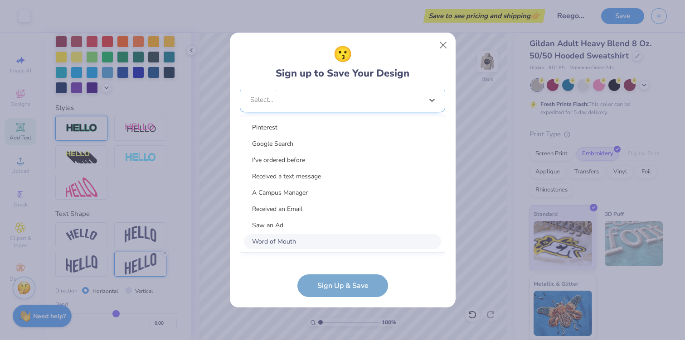
click at [282, 246] on div "option Word of Mouth focused, 8 of 15. 15 results available. Use Up and Down to…" at bounding box center [342, 169] width 205 height 165
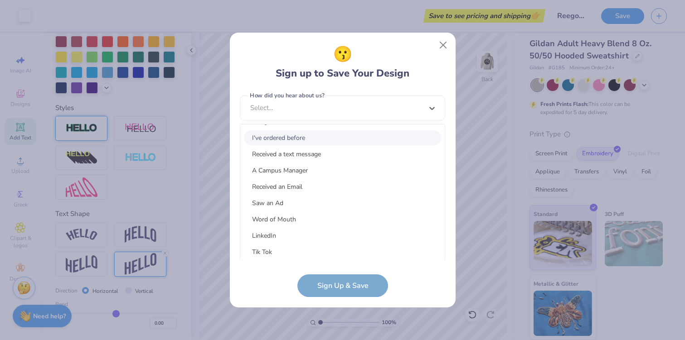
scroll to position [29, 0]
click at [310, 141] on div "I've ordered before" at bounding box center [342, 138] width 197 height 15
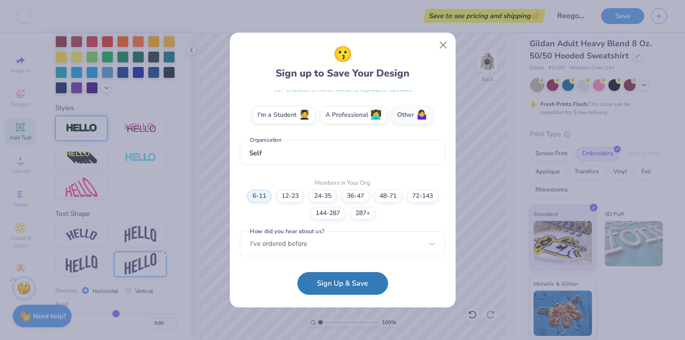
click at [343, 281] on button "Sign Up & Save" at bounding box center [342, 283] width 91 height 23
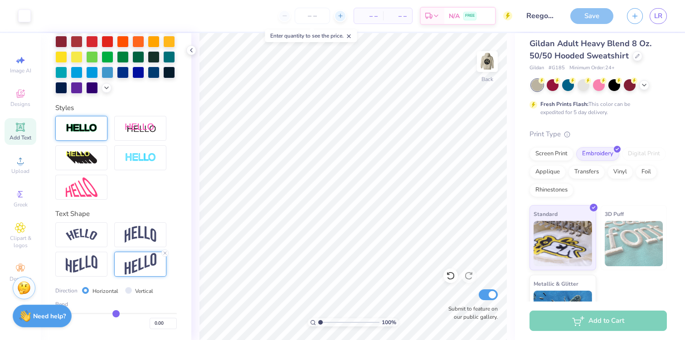
click at [339, 16] on line at bounding box center [340, 16] width 4 height 0
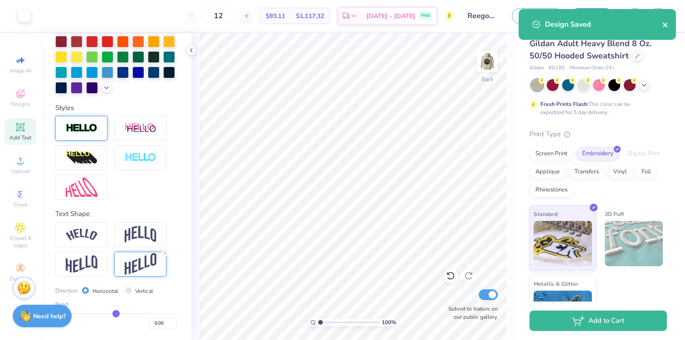
click at [646, 27] on icon "close" at bounding box center [665, 24] width 6 height 7
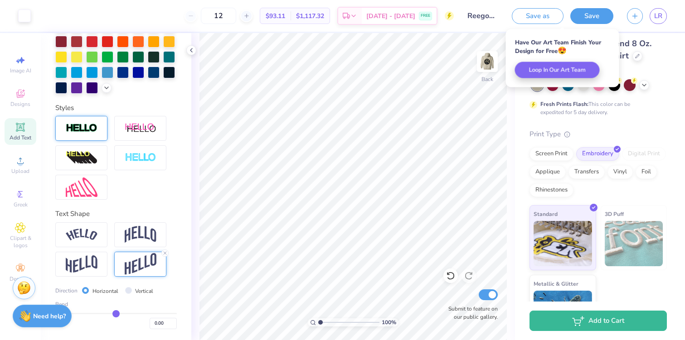
click at [205, 14] on div "12" at bounding box center [219, 16] width 68 height 16
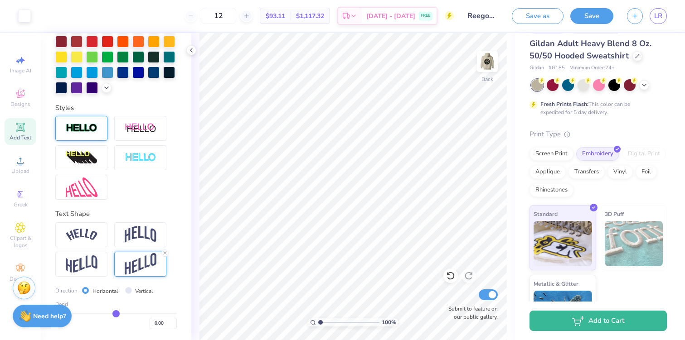
click at [205, 14] on div "12" at bounding box center [219, 16] width 68 height 16
click at [253, 16] on div at bounding box center [246, 16] width 12 height 12
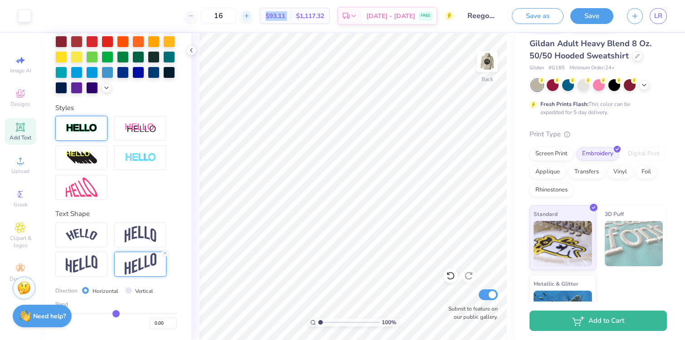
click at [253, 16] on div at bounding box center [246, 16] width 12 height 12
click at [236, 13] on input "20" at bounding box center [218, 16] width 35 height 16
